Goal: Task Accomplishment & Management: Manage account settings

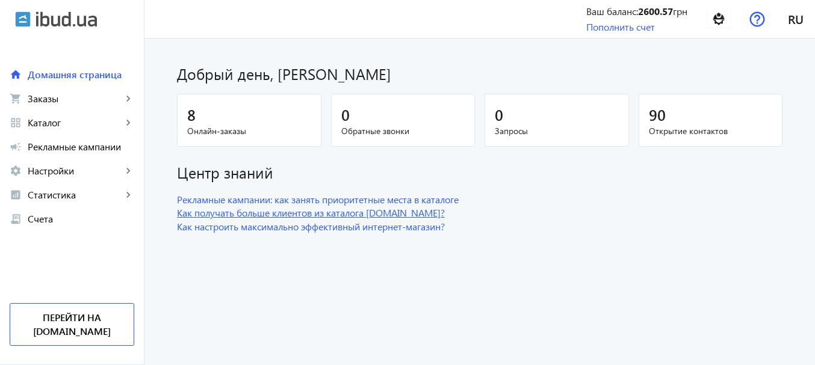
click at [573, 209] on link "Как получать больше клиентов из каталога [DOMAIN_NAME]?" at bounding box center [479, 212] width 605 height 13
click at [194, 117] on div "8" at bounding box center [249, 114] width 124 height 21
click at [212, 132] on span "Онлайн-заказы" at bounding box center [249, 131] width 124 height 12
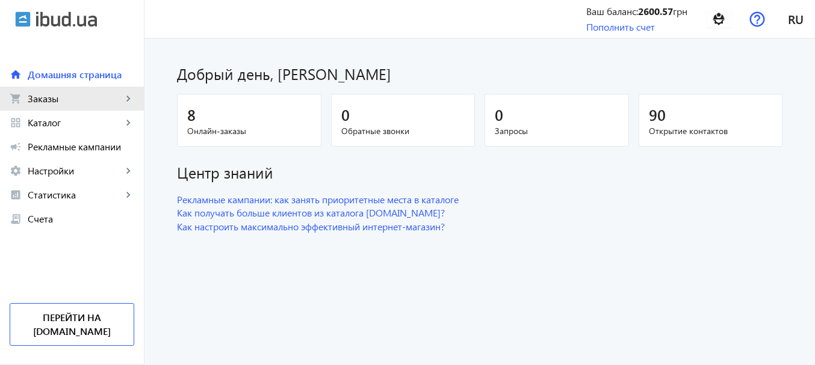
click at [72, 99] on span "Заказы" at bounding box center [75, 99] width 94 height 12
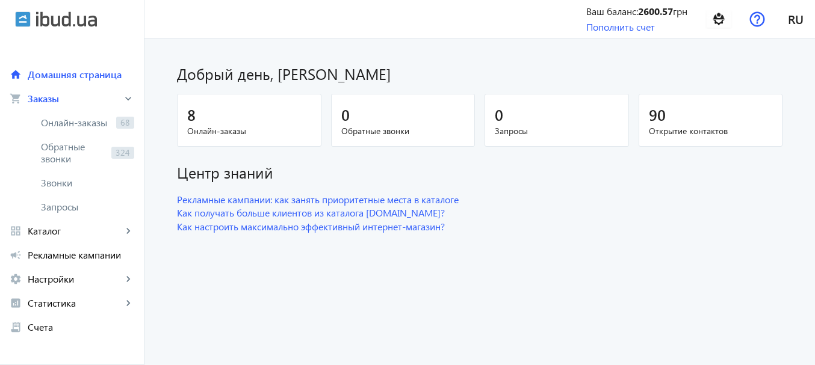
click at [424, 66] on h1 "Добрый день, [PERSON_NAME]" at bounding box center [479, 73] width 605 height 21
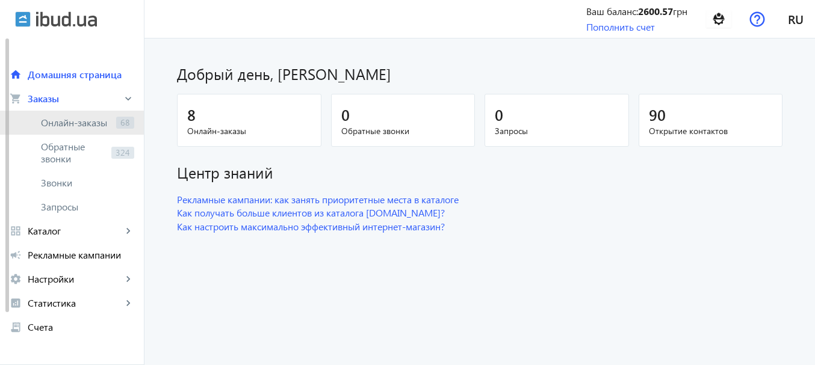
click at [87, 128] on span "Онлайн-заказы" at bounding box center [76, 123] width 70 height 12
